Goal: Information Seeking & Learning: Learn about a topic

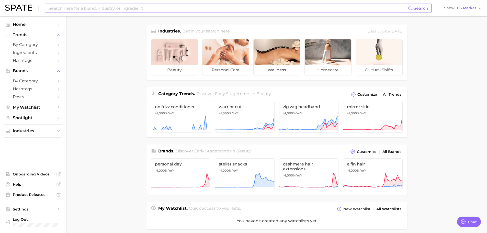
click at [113, 10] on input at bounding box center [228, 8] width 360 height 9
type input "salt and stone"
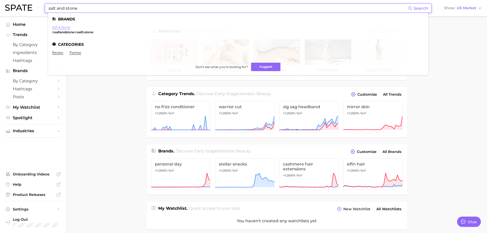
click at [58, 27] on link "salt & stone" at bounding box center [61, 27] width 18 height 4
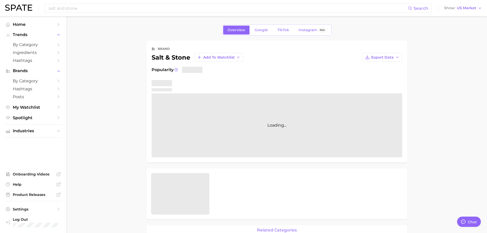
type textarea "x"
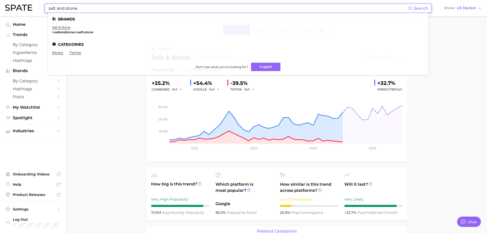
click at [69, 8] on input "salt and stone" at bounding box center [228, 8] width 360 height 9
click at [70, 7] on input "salt and stone" at bounding box center [228, 8] width 360 height 9
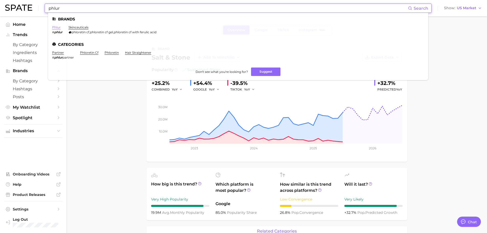
click at [55, 25] on link "phlur" at bounding box center [56, 27] width 8 height 4
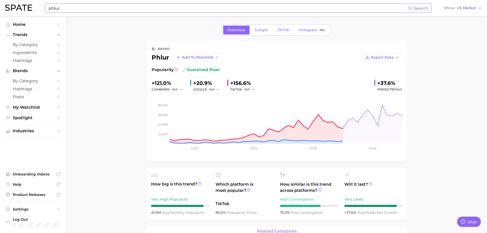
click at [65, 9] on input "phlur" at bounding box center [228, 8] width 360 height 9
type input "p"
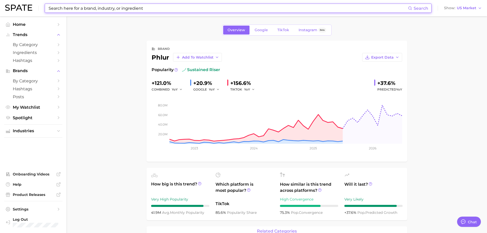
type input "h"
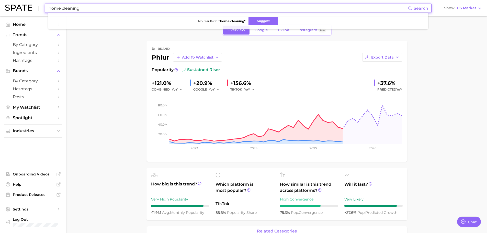
click at [108, 10] on input "home cleaning" at bounding box center [228, 8] width 360 height 9
type input "h"
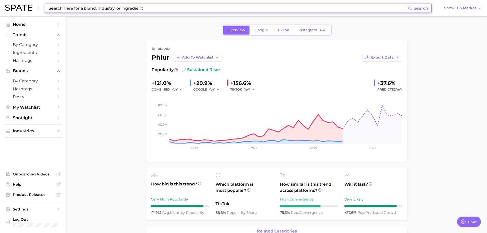
click at [72, 7] on input at bounding box center [228, 8] width 360 height 9
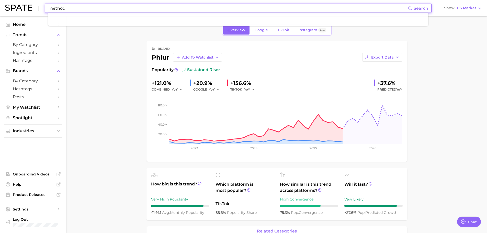
type input "method"
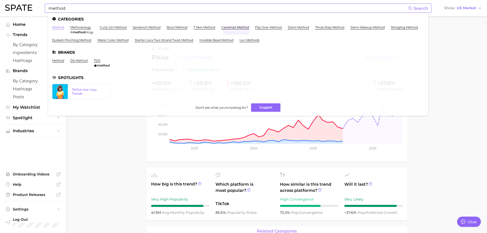
click at [56, 26] on link "method" at bounding box center [58, 27] width 12 height 4
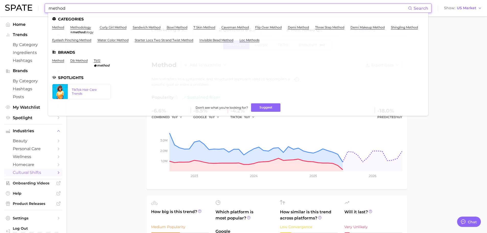
click at [71, 12] on input "method" at bounding box center [228, 8] width 360 height 9
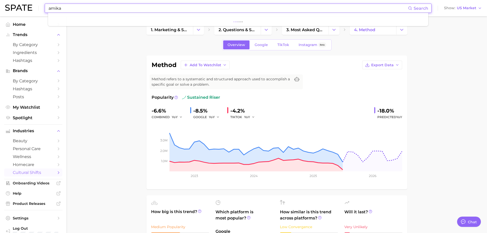
type input "amika"
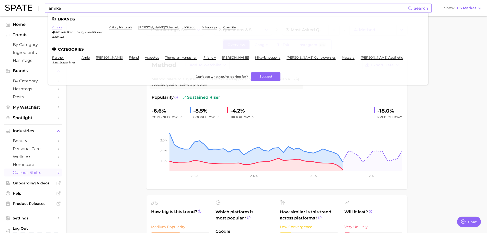
click at [58, 27] on link "amika" at bounding box center [57, 27] width 10 height 4
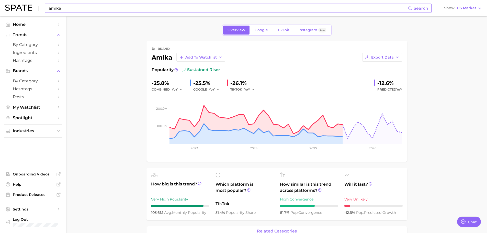
click at [68, 9] on input "amika" at bounding box center [228, 8] width 360 height 9
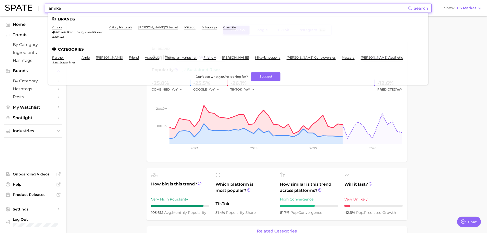
click at [68, 9] on input "amika" at bounding box center [228, 8] width 360 height 9
click at [67, 10] on input "amika" at bounding box center [228, 8] width 360 height 9
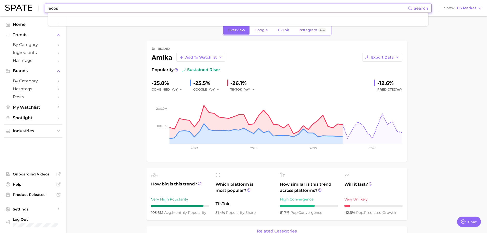
type input "ecos"
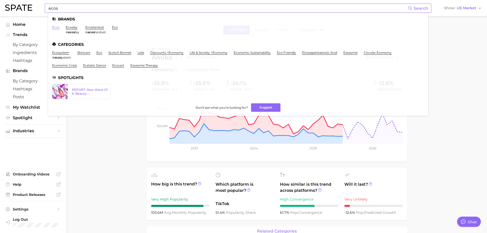
click at [56, 26] on link "ecos" at bounding box center [55, 27] width 7 height 4
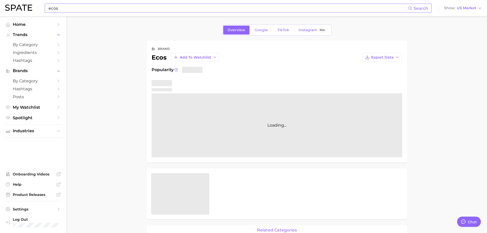
click at [429, 132] on main "Overview Google TikTok Instagram Beta brand ecos Add to Watchlist Export Data P…" at bounding box center [276, 233] width 420 height 434
